Goal: Use online tool/utility: Utilize a website feature to perform a specific function

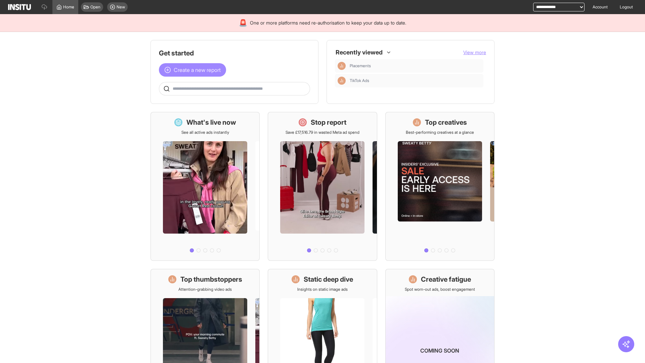
click at [194, 70] on span "Create a new report" at bounding box center [197, 70] width 47 height 8
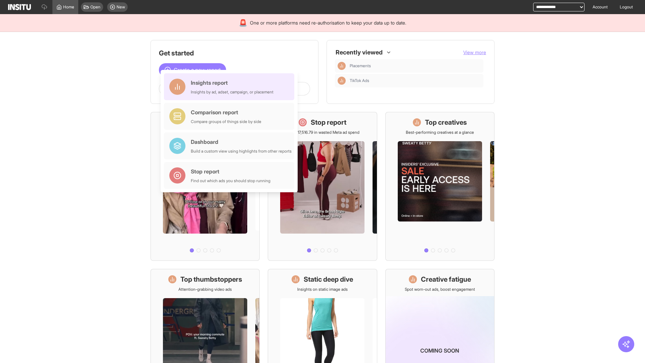
click at [231, 87] on div "Insights report Insights by ad, adset, campaign, or placement" at bounding box center [232, 87] width 83 height 16
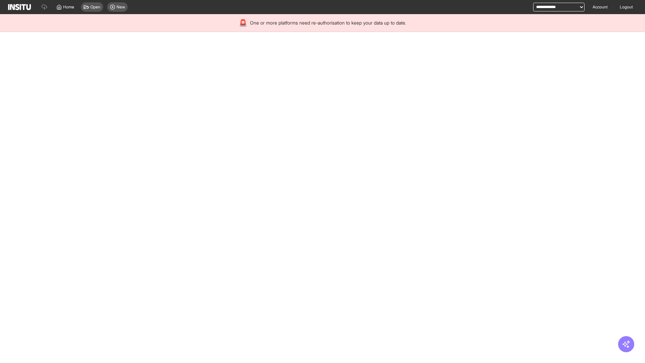
select select "**"
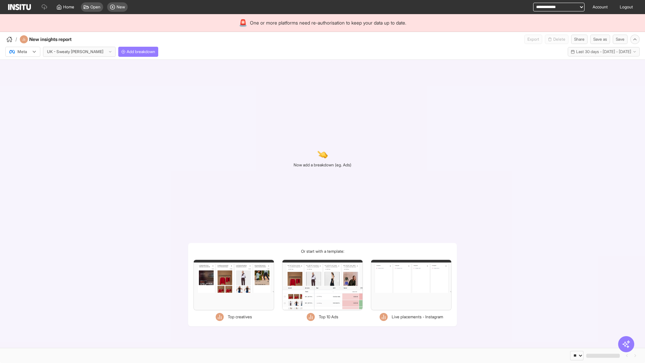
click at [23, 52] on div at bounding box center [18, 51] width 19 height 7
click at [23, 66] on span "Meta" at bounding box center [22, 66] width 9 height 6
click at [127, 52] on span "Add breakdown" at bounding box center [141, 51] width 29 height 5
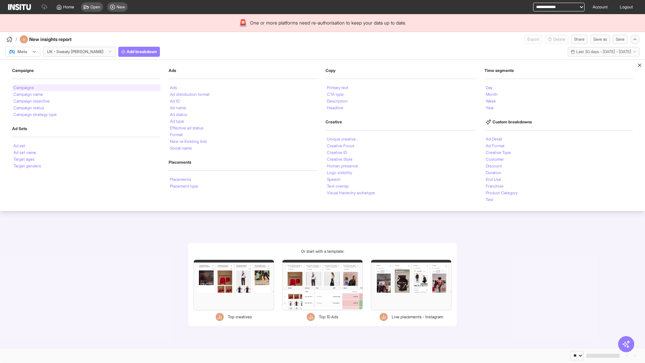
click at [24, 88] on li "Campaigns" at bounding box center [23, 88] width 20 height 4
